Goal: Check status: Check status

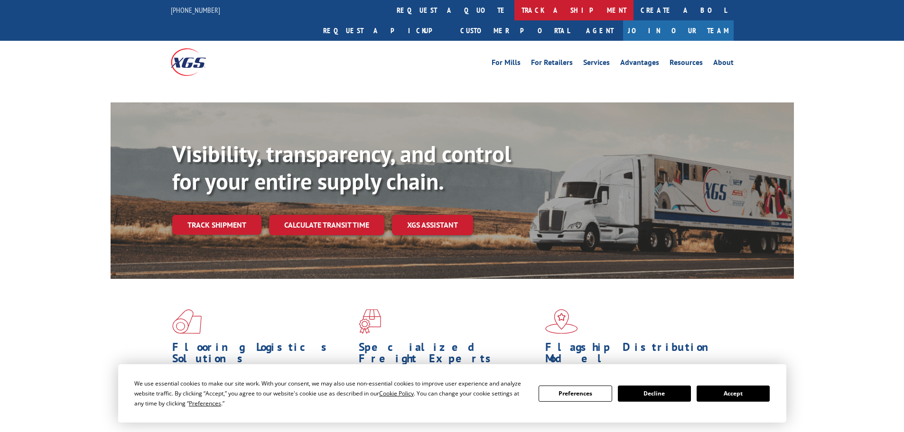
click at [514, 6] on link "track a shipment" at bounding box center [573, 10] width 119 height 20
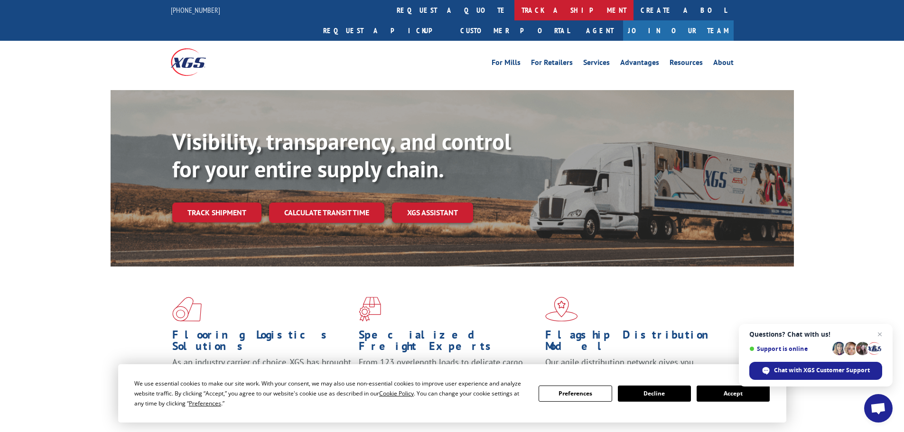
click at [514, 8] on link "track a shipment" at bounding box center [573, 10] width 119 height 20
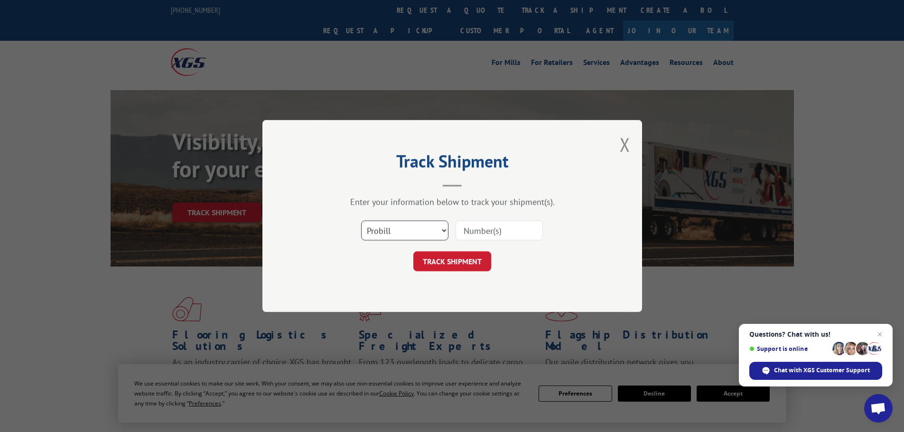
click at [404, 232] on select "Select category... Probill BOL PO" at bounding box center [404, 231] width 87 height 20
select select "bol"
click at [361, 221] on select "Select category... Probill BOL PO" at bounding box center [404, 231] width 87 height 20
click at [470, 230] on input at bounding box center [499, 231] width 87 height 20
paste input "15101317"
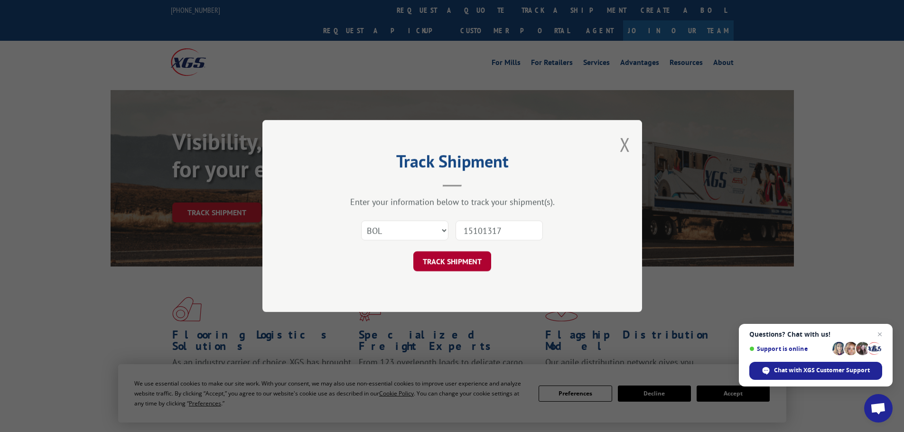
type input "15101317"
click at [451, 265] on button "TRACK SHIPMENT" at bounding box center [452, 262] width 78 height 20
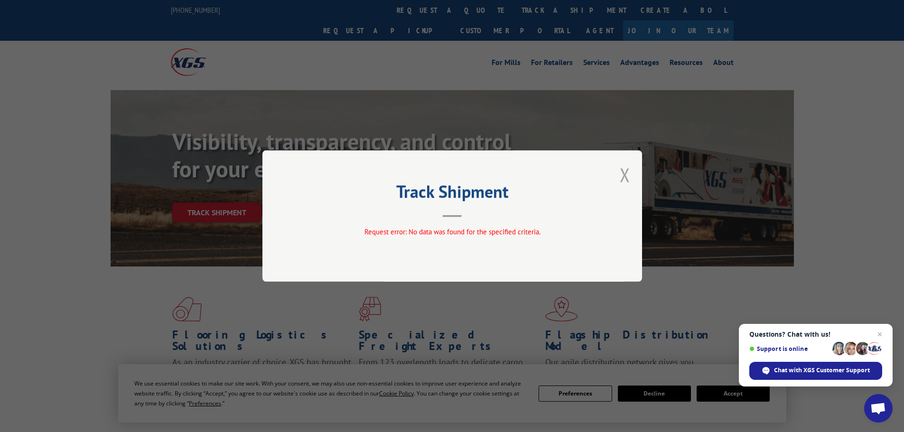
click at [624, 174] on button "Close modal" at bounding box center [625, 174] width 10 height 25
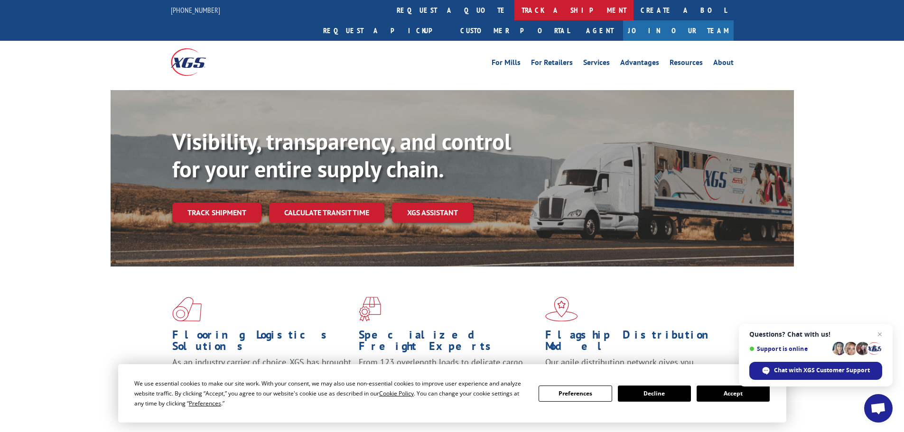
click at [514, 4] on link "track a shipment" at bounding box center [573, 10] width 119 height 20
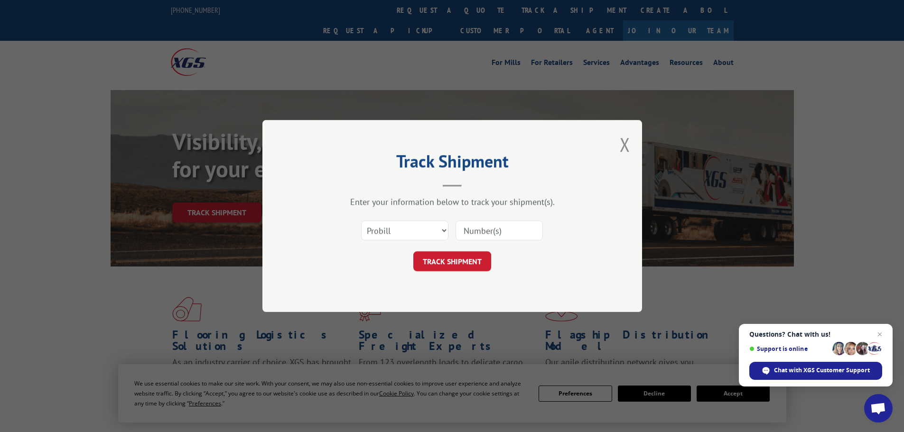
click at [500, 229] on input at bounding box center [499, 231] width 87 height 20
paste input "15101317"
type input "15101317"
click at [460, 265] on button "TRACK SHIPMENT" at bounding box center [452, 262] width 78 height 20
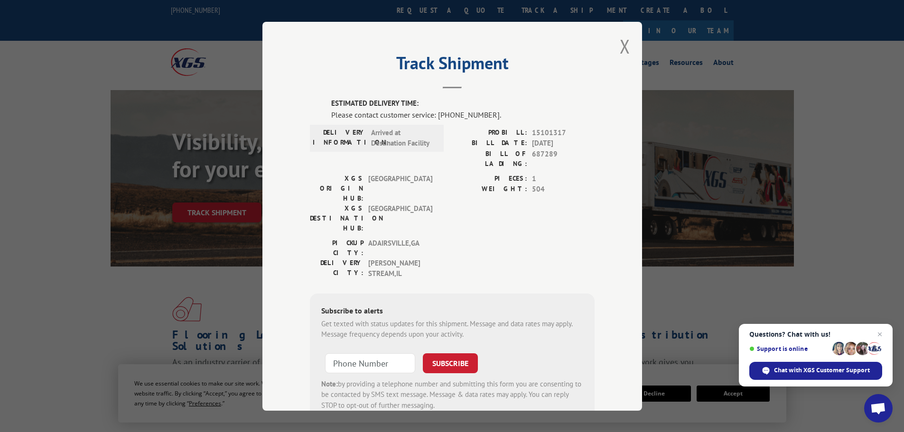
click at [546, 131] on span "15101317" at bounding box center [563, 132] width 63 height 11
copy span "15101317"
click at [816, 372] on span "Chat with XGS Customer Support" at bounding box center [822, 370] width 96 height 9
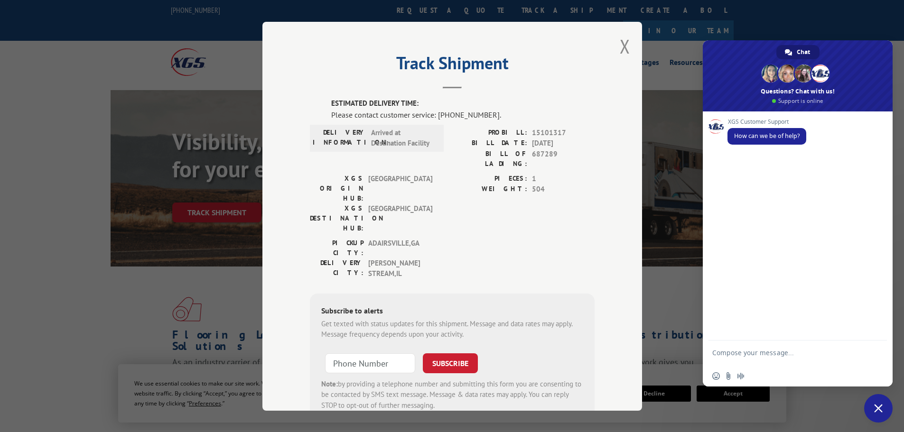
click at [739, 352] on textarea "Compose your message..." at bounding box center [787, 357] width 150 height 17
type textarea "May I ask when"
click at [882, 408] on span "Close chat" at bounding box center [878, 408] width 9 height 9
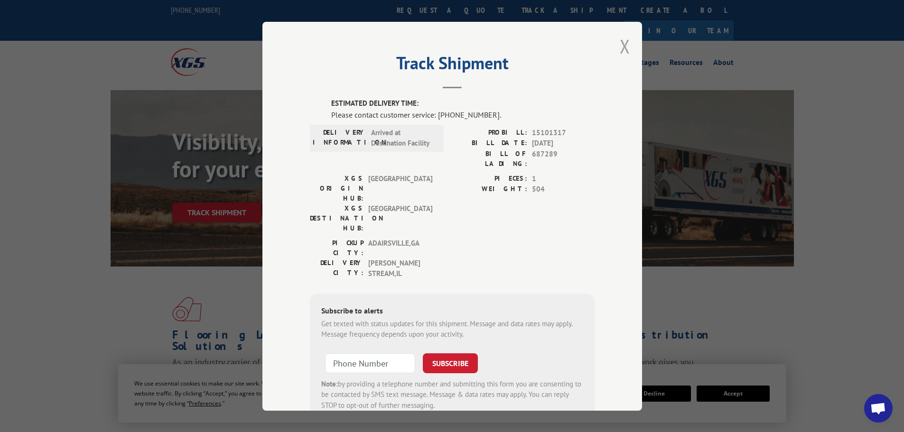
click at [620, 47] on button "Close modal" at bounding box center [625, 46] width 10 height 25
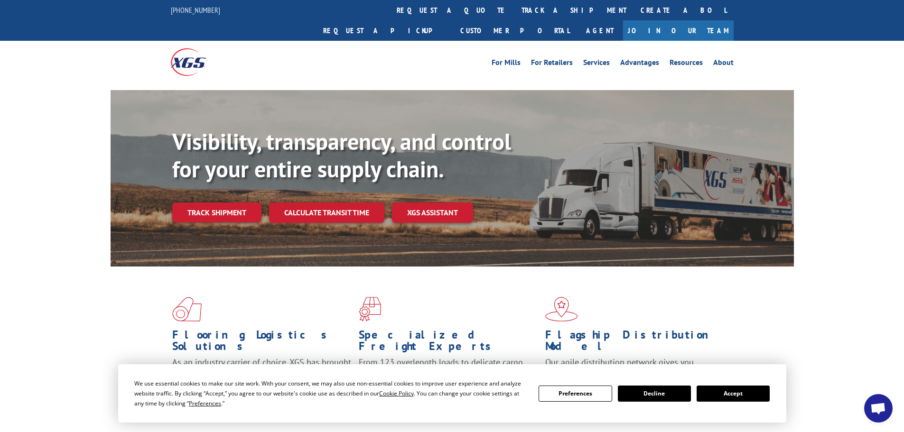
click at [731, 398] on button "Accept" at bounding box center [733, 394] width 73 height 16
